Goal: Task Accomplishment & Management: Complete application form

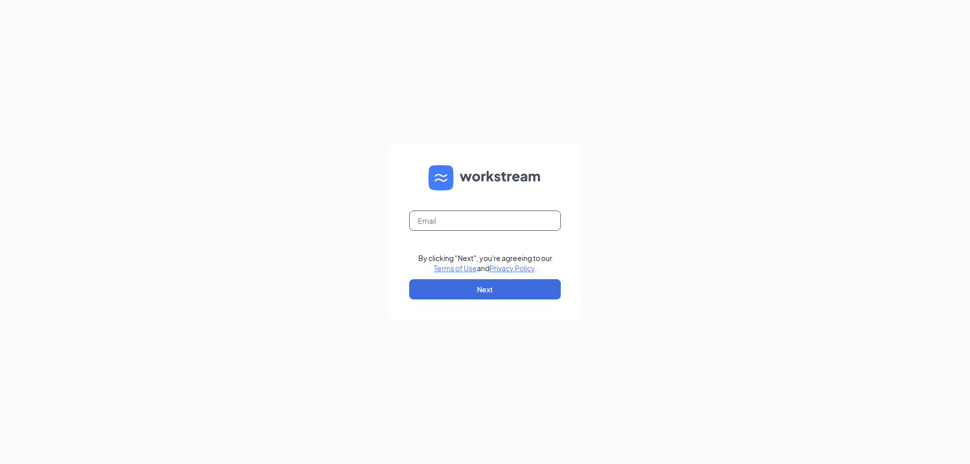
click at [455, 220] on input "text" at bounding box center [485, 221] width 152 height 20
type input "srp232@srpihop.com"
click at [483, 288] on button "Next" at bounding box center [485, 289] width 152 height 20
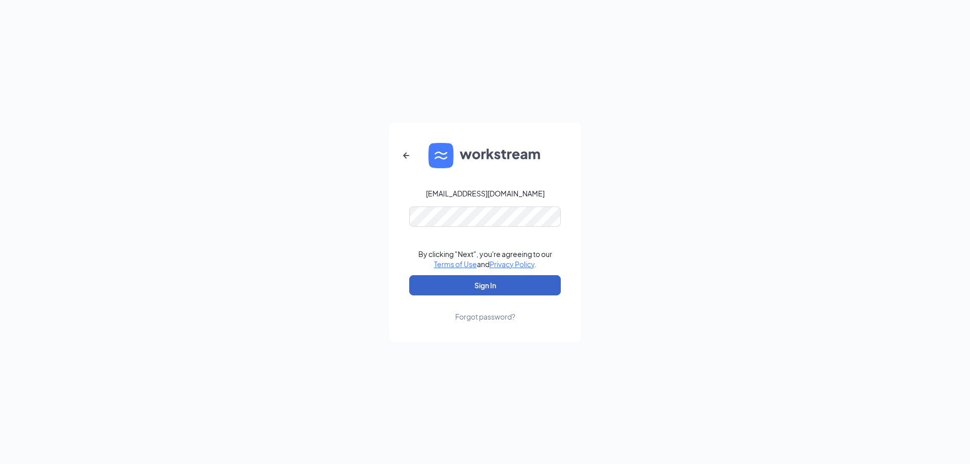
click at [491, 280] on button "Sign In" at bounding box center [485, 285] width 152 height 20
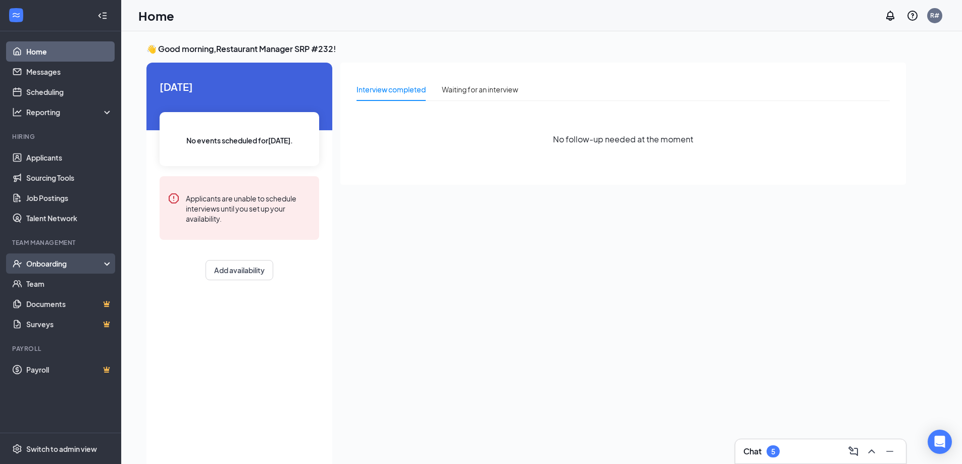
click at [62, 264] on div "Onboarding" at bounding box center [65, 264] width 78 height 10
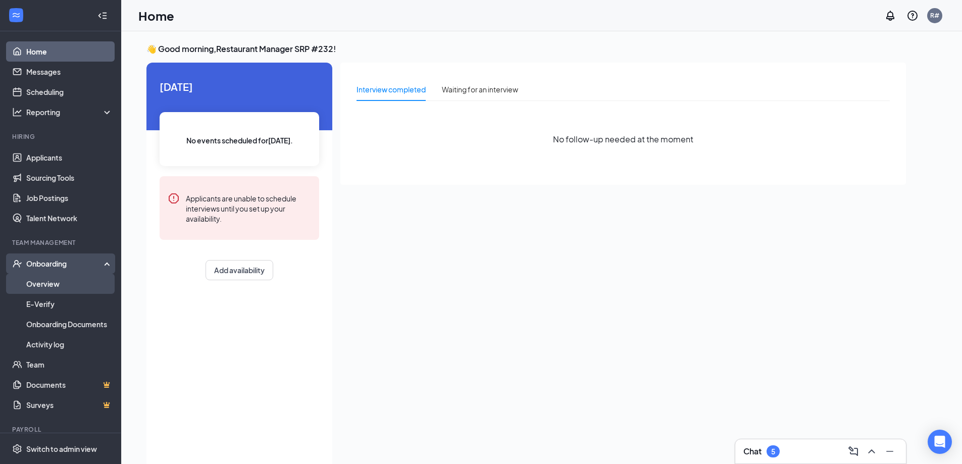
click at [56, 286] on link "Overview" at bounding box center [69, 284] width 86 height 20
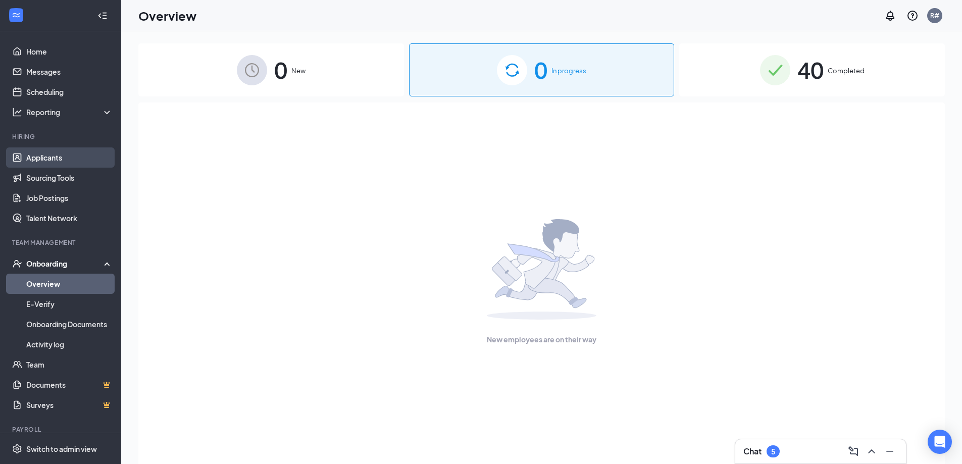
click at [52, 159] on link "Applicants" at bounding box center [69, 158] width 86 height 20
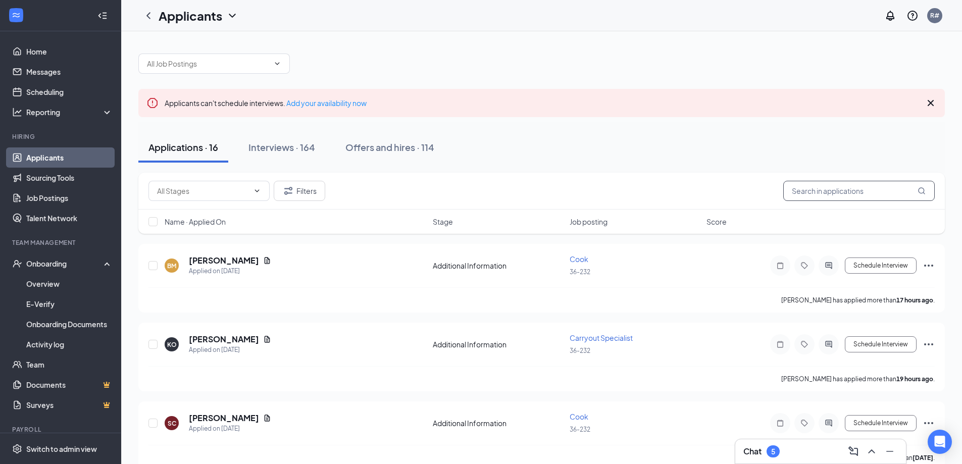
click at [830, 191] on input "text" at bounding box center [859, 191] width 152 height 20
type input "[PERSON_NAME]"
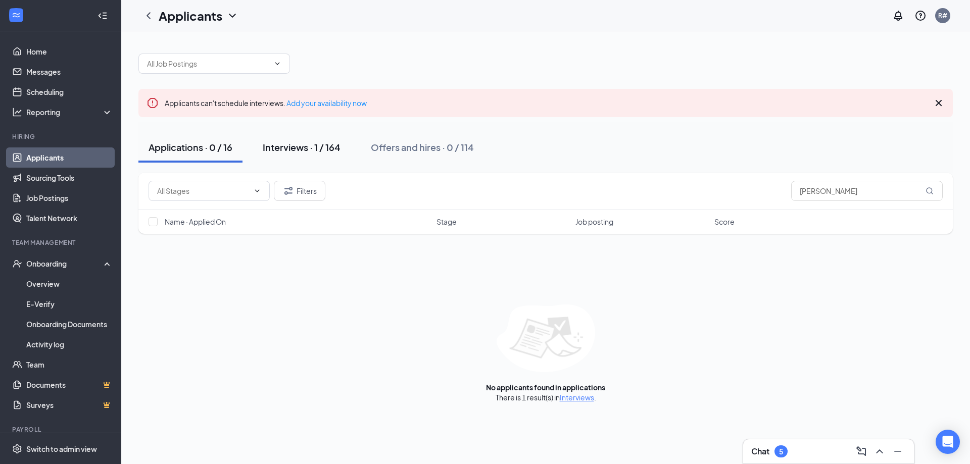
click at [311, 144] on div "Interviews · 1 / 164" at bounding box center [302, 147] width 78 height 13
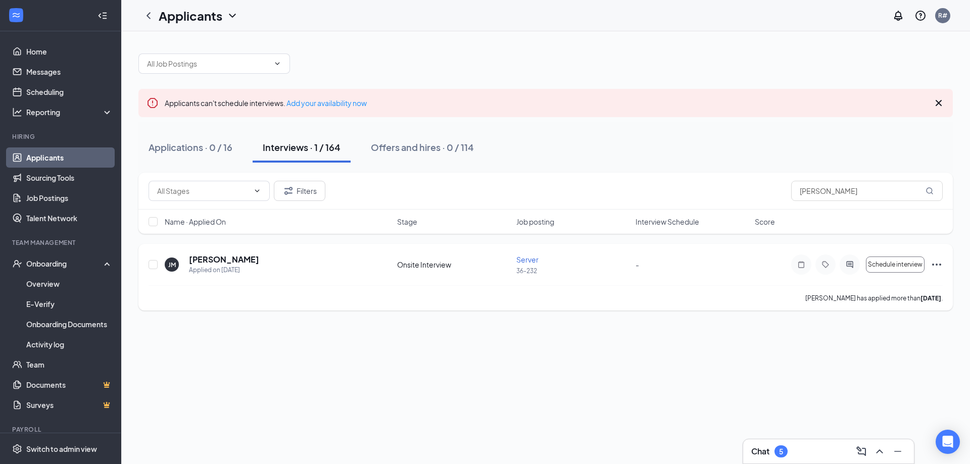
click at [933, 264] on icon "Ellipses" at bounding box center [936, 265] width 12 height 12
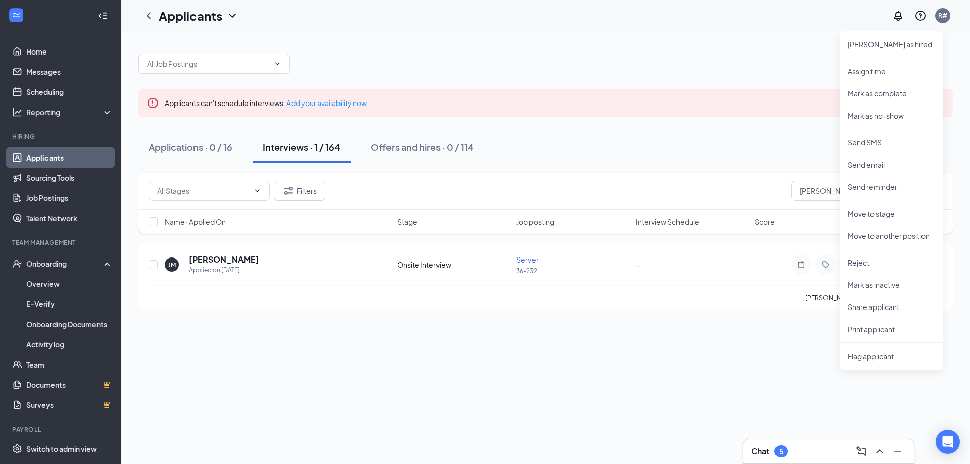
click at [709, 75] on div "Applicants can't schedule interviews. Add your availability now Applications · …" at bounding box center [545, 176] width 814 height 267
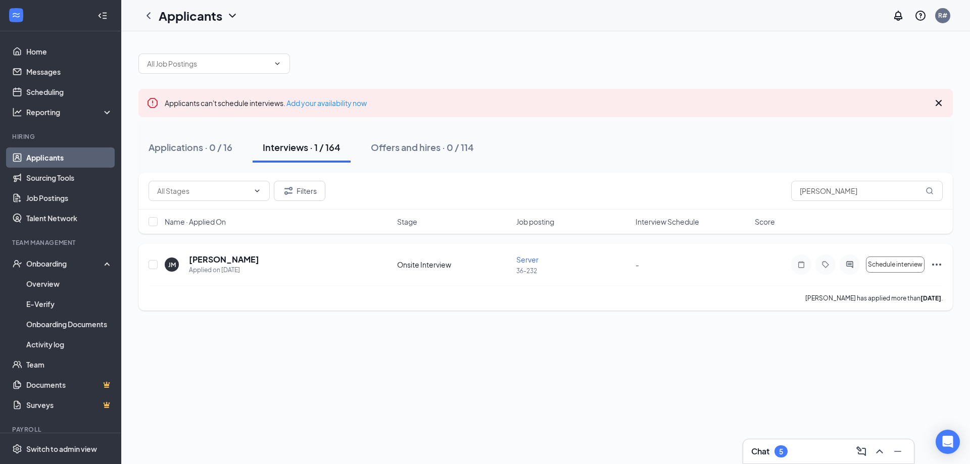
click at [940, 266] on icon "Ellipses" at bounding box center [936, 265] width 9 height 2
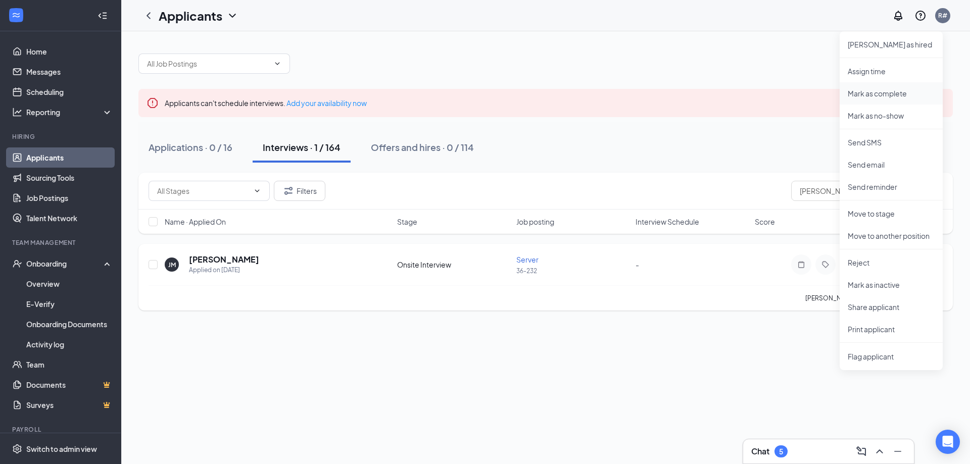
click at [895, 95] on p "Mark as complete" at bounding box center [891, 93] width 87 height 10
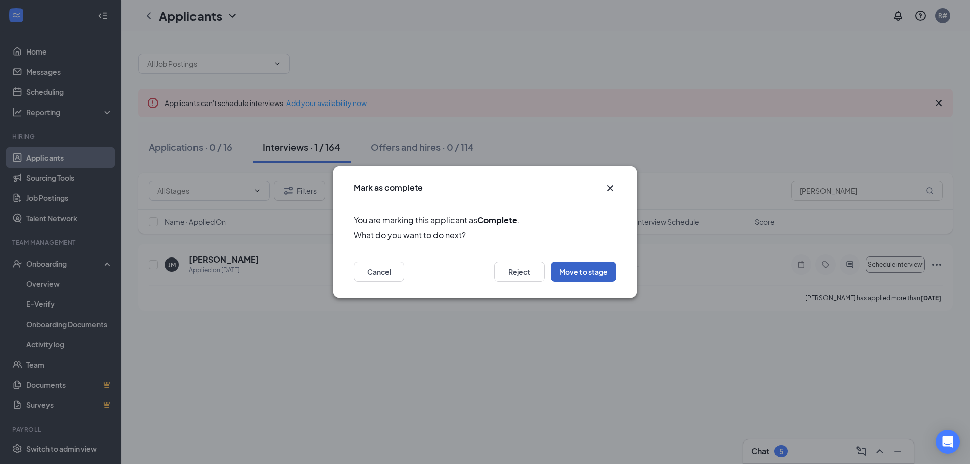
click at [595, 278] on button "Move to stage" at bounding box center [584, 272] width 66 height 20
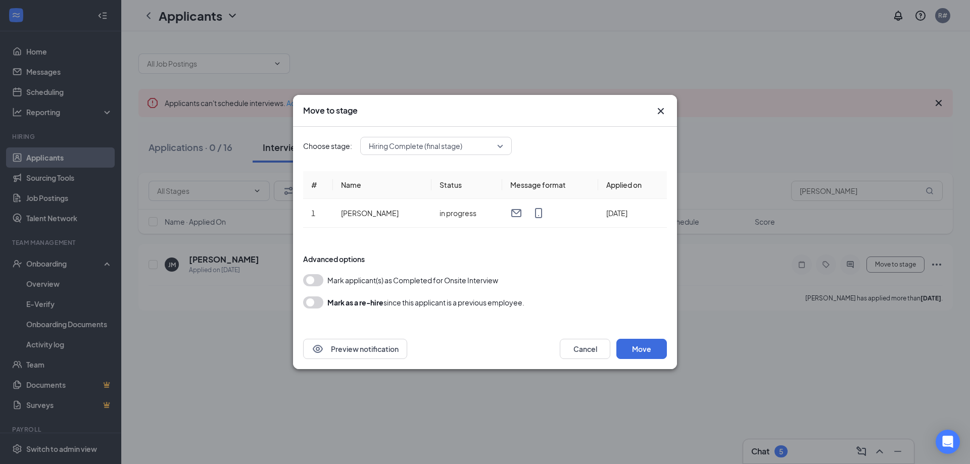
click at [310, 277] on button "button" at bounding box center [313, 280] width 20 height 12
click at [641, 340] on button "Move" at bounding box center [641, 349] width 51 height 20
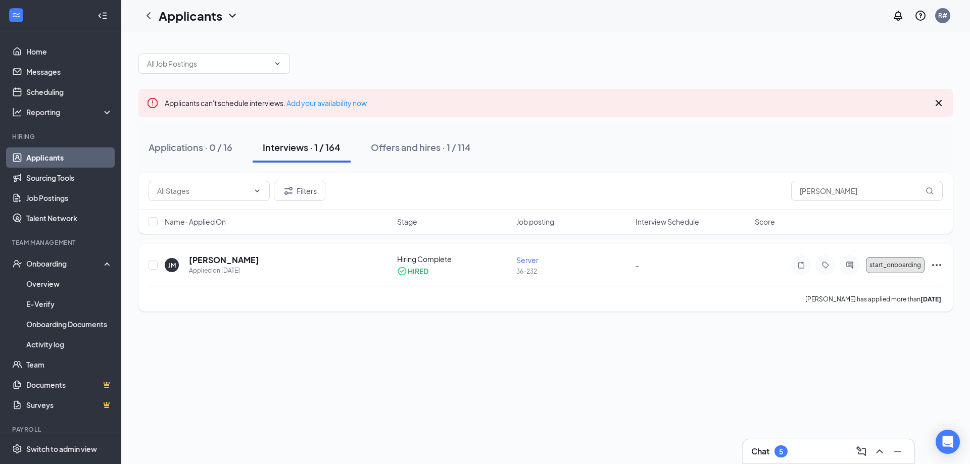
click at [892, 262] on span "start_onboarding" at bounding box center [895, 265] width 52 height 7
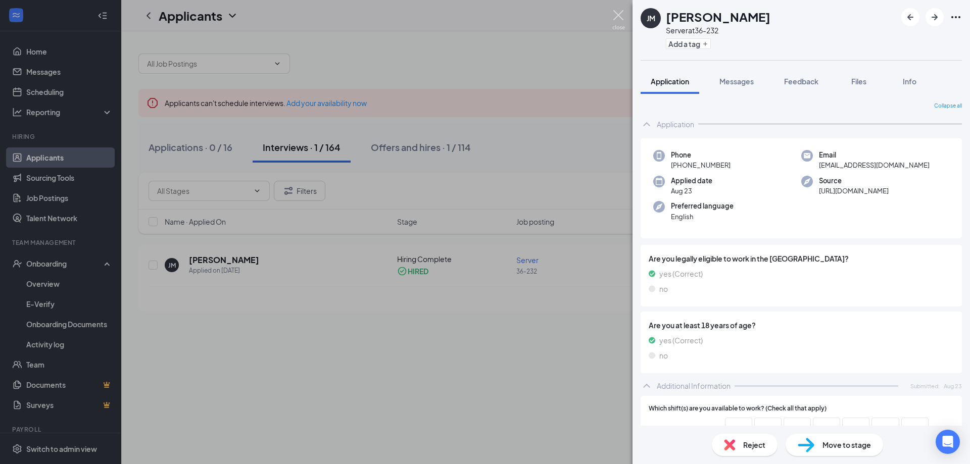
click at [618, 13] on img at bounding box center [618, 20] width 13 height 20
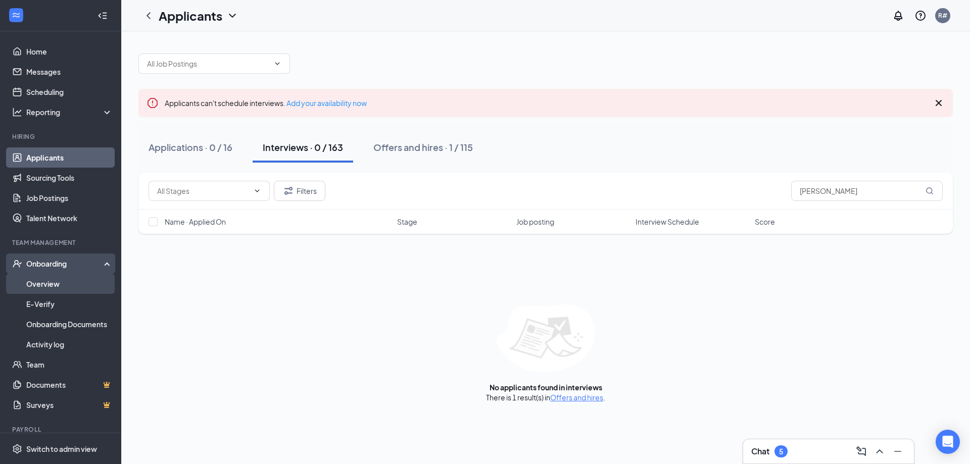
click at [61, 288] on link "Overview" at bounding box center [69, 284] width 86 height 20
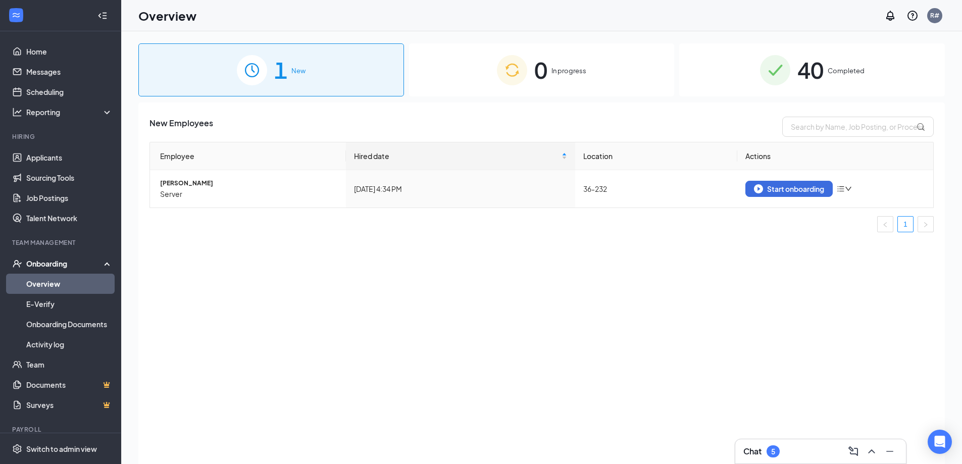
click at [337, 65] on div "1 New" at bounding box center [271, 69] width 266 height 53
click at [799, 192] on div "Start onboarding" at bounding box center [789, 188] width 70 height 9
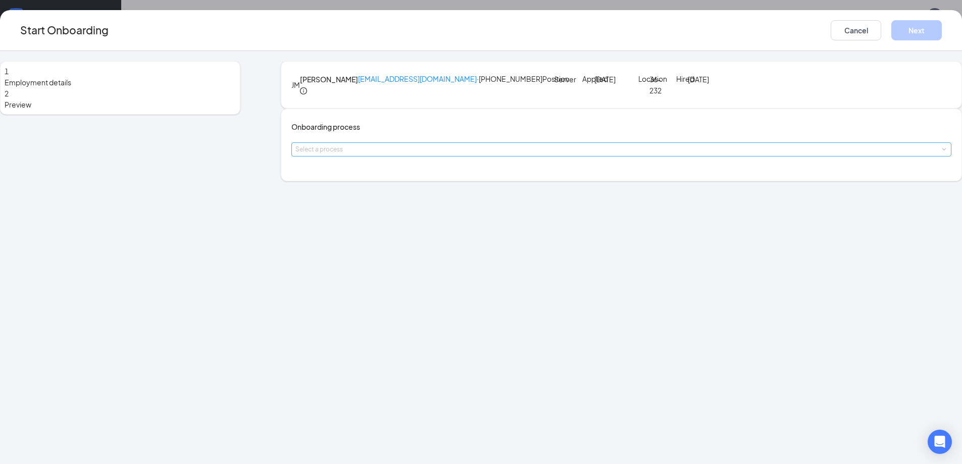
click at [483, 155] on div "Select a process" at bounding box center [620, 149] width 648 height 10
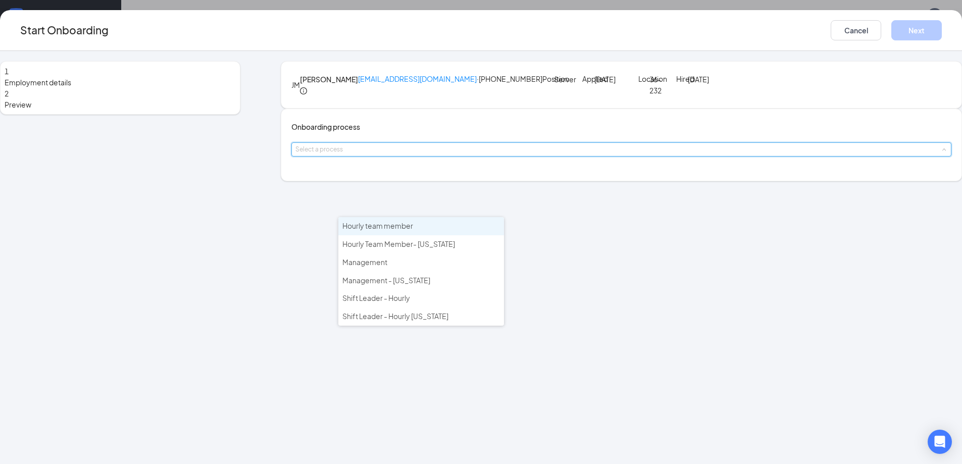
click at [473, 224] on li "Hourly team member" at bounding box center [421, 226] width 166 height 18
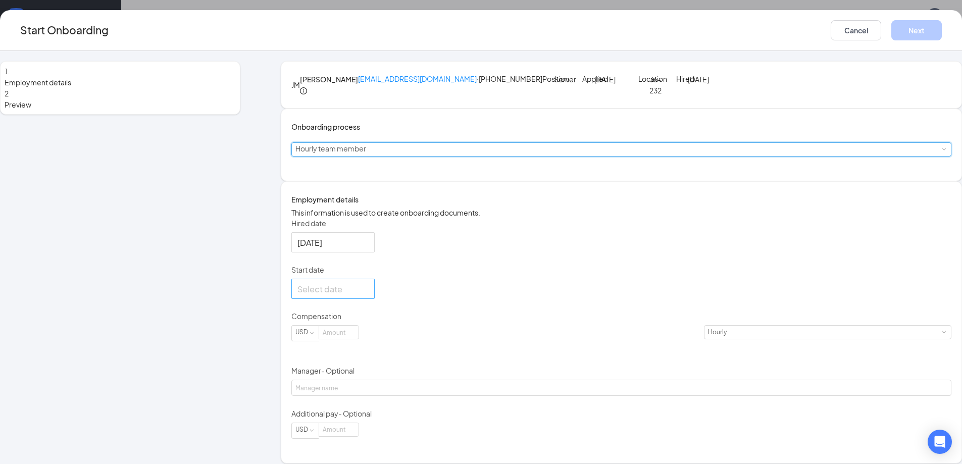
click at [369, 296] on div at bounding box center [333, 289] width 71 height 13
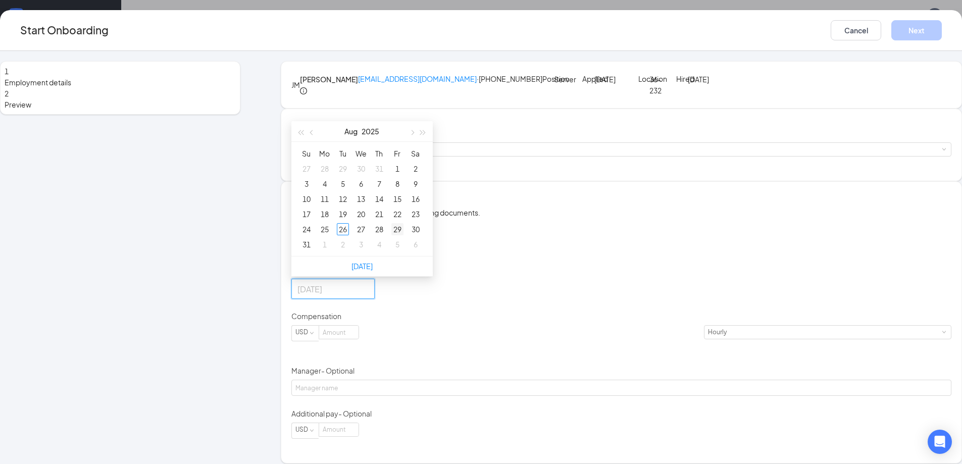
type input "[DATE]"
click at [404, 235] on div "29" at bounding box center [397, 229] width 12 height 12
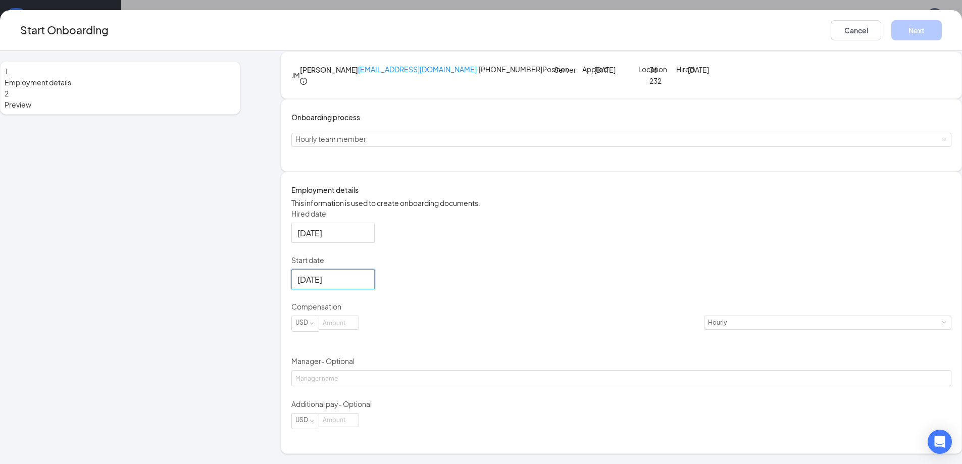
scroll to position [70, 0]
click at [359, 329] on input at bounding box center [338, 322] width 39 height 13
type input "9.98"
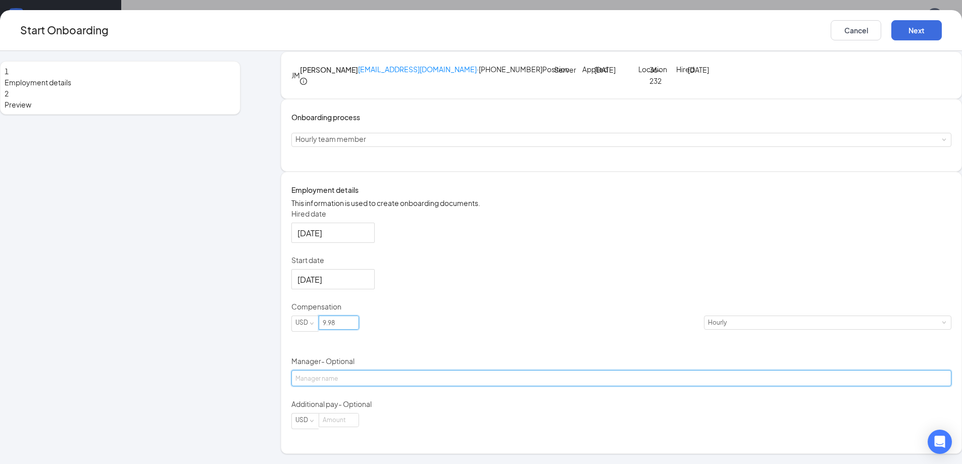
click at [396, 386] on input "Manager - Optional" at bounding box center [621, 378] width 660 height 16
type input "[PERSON_NAME]"
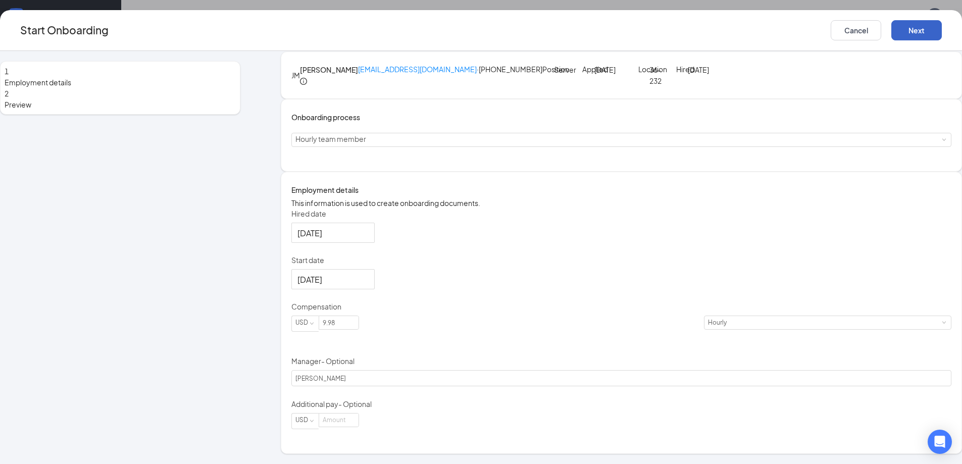
click at [892, 32] on button "Next" at bounding box center [917, 30] width 51 height 20
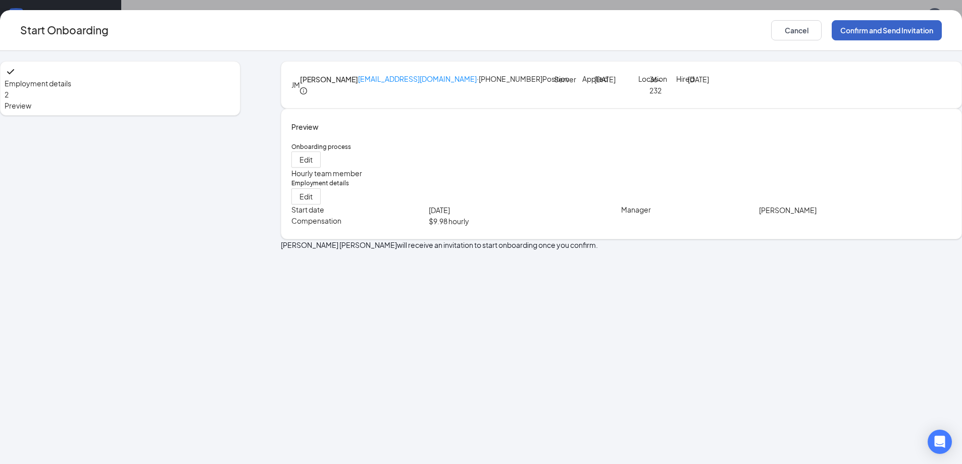
click at [832, 33] on button "Confirm and Send Invitation" at bounding box center [887, 30] width 110 height 20
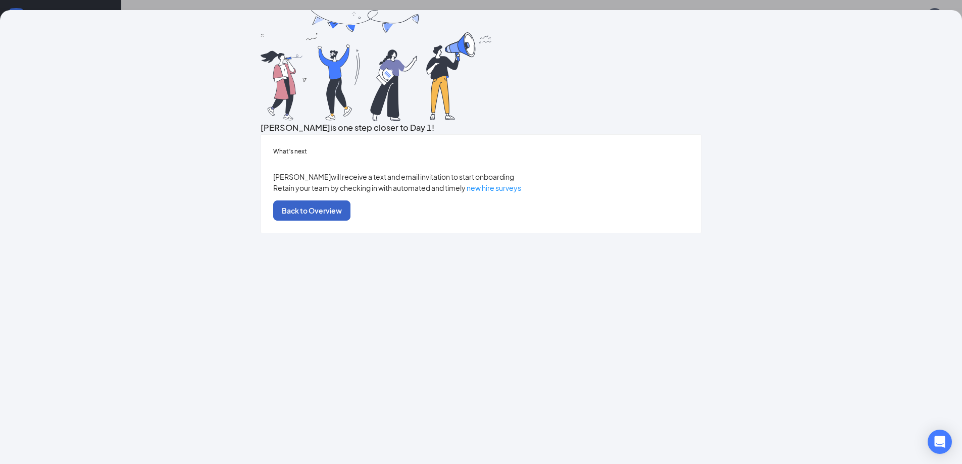
click at [351, 221] on button "Back to Overview" at bounding box center [311, 211] width 77 height 20
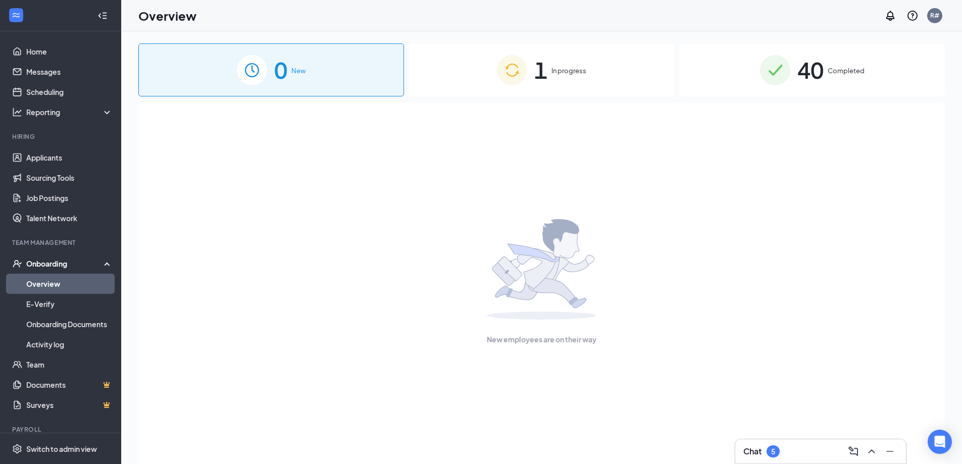
click at [618, 65] on div "1 In progress" at bounding box center [542, 69] width 266 height 53
